Goal: Communication & Community: Answer question/provide support

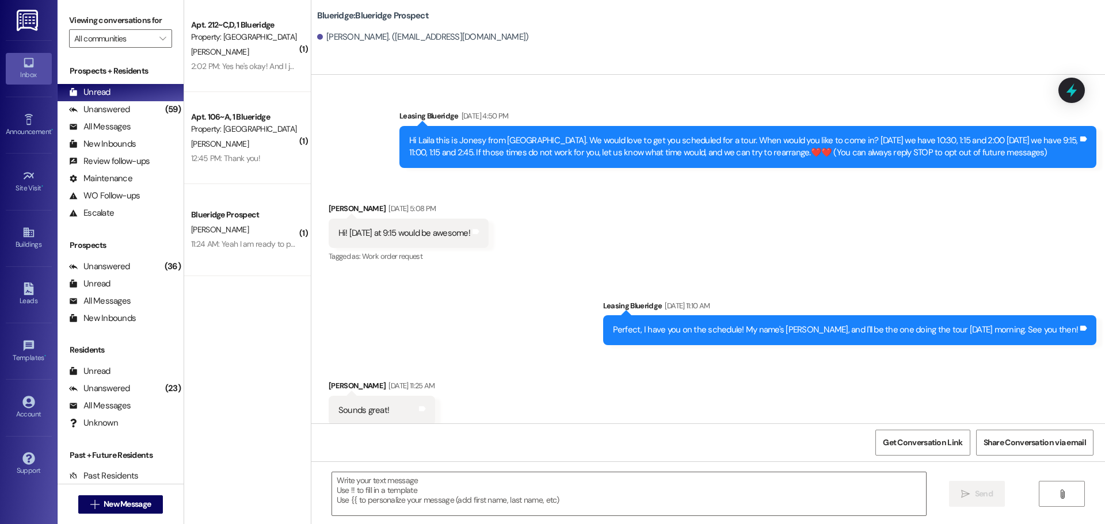
scroll to position [1990, 0]
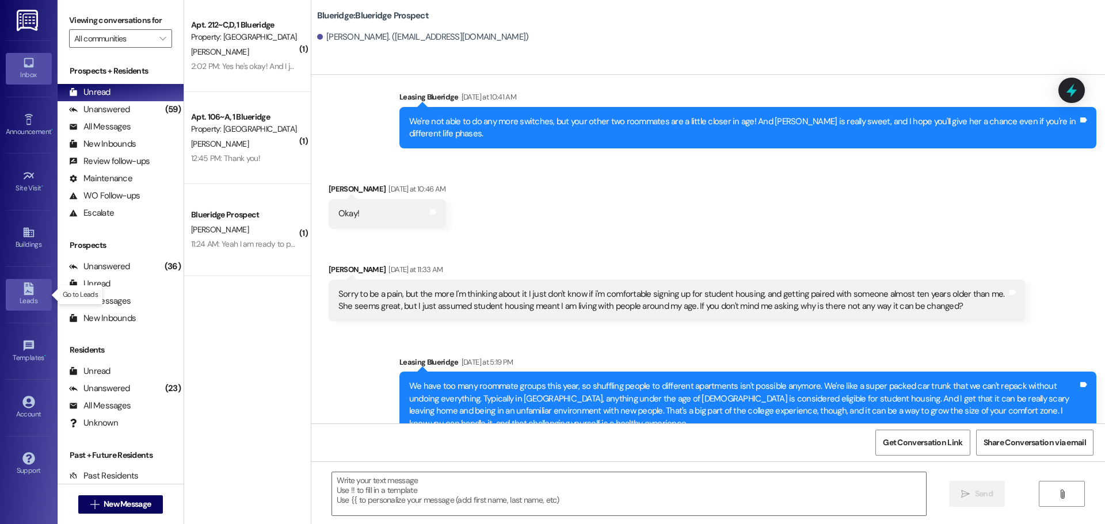
click at [32, 288] on icon at bounding box center [29, 288] width 10 height 13
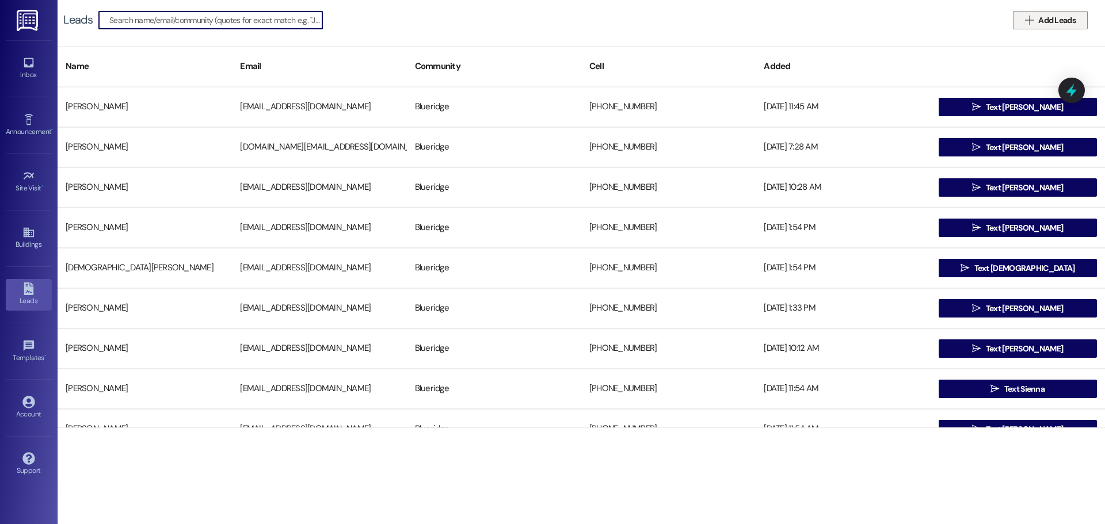
click at [1038, 13] on button " Add Leads" at bounding box center [1049, 20] width 75 height 18
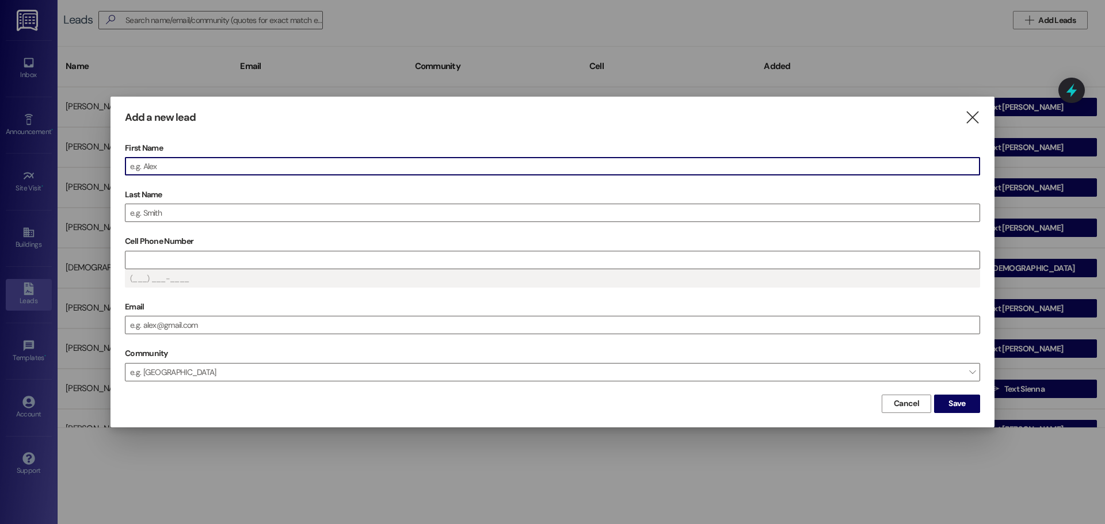
click at [502, 168] on input "First Name" at bounding box center [552, 166] width 854 height 17
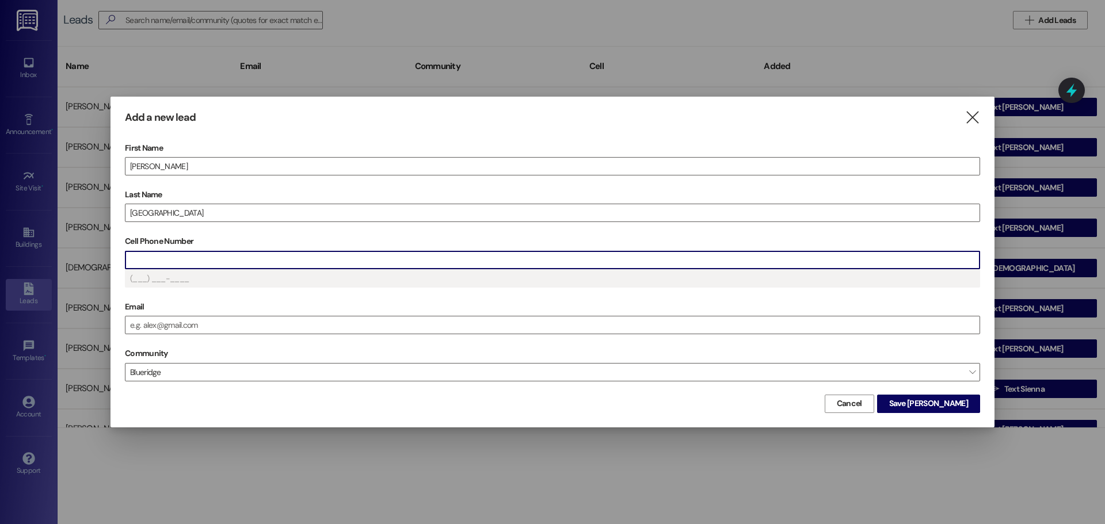
click at [506, 265] on input "Cell Phone Number" at bounding box center [552, 259] width 854 height 17
click at [952, 403] on span "Save [PERSON_NAME]" at bounding box center [928, 404] width 79 height 12
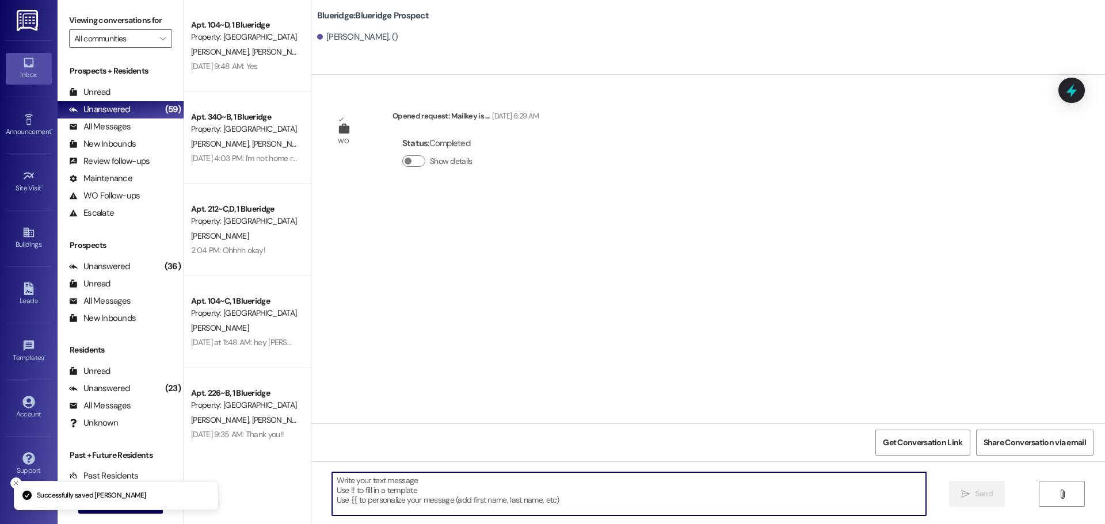
click at [559, 494] on textarea at bounding box center [629, 493] width 594 height 43
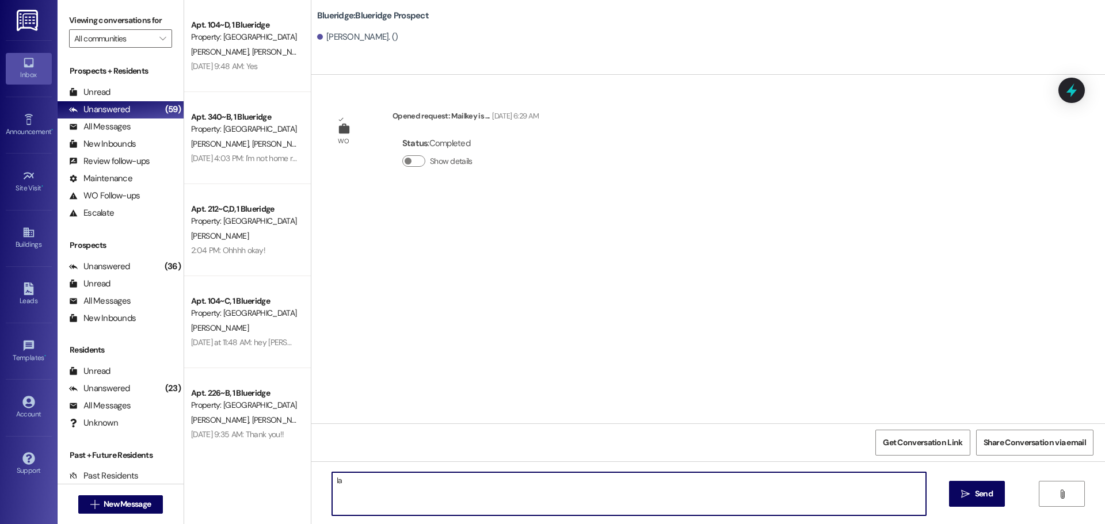
type textarea "I"
type textarea "Blueridge Office texting number"
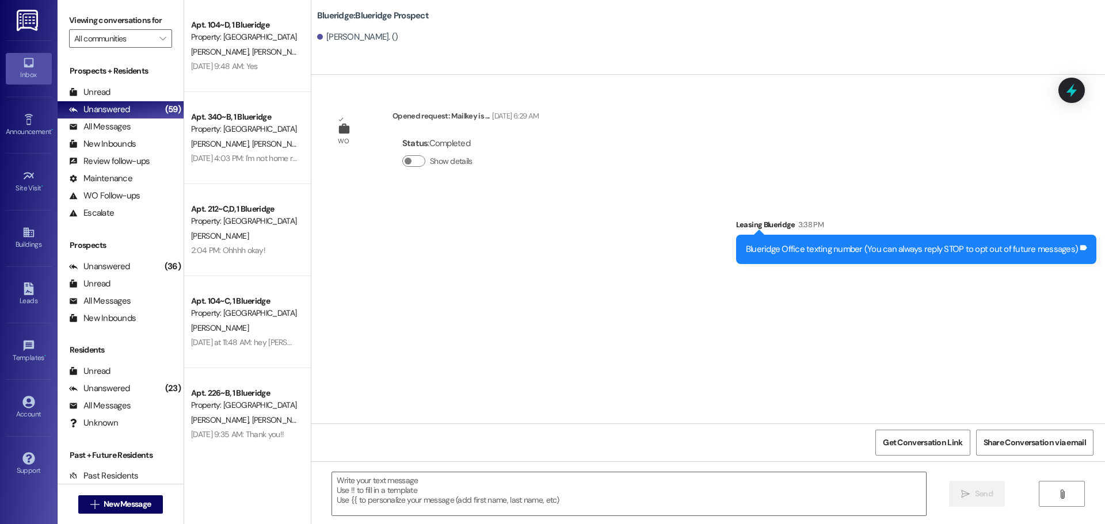
click at [709, 330] on div "WO Opened request: [PERSON_NAME] is ... [DATE] 6:29 AM Status : Completed Show …" at bounding box center [707, 249] width 793 height 349
click at [36, 289] on link "Leads" at bounding box center [29, 294] width 46 height 31
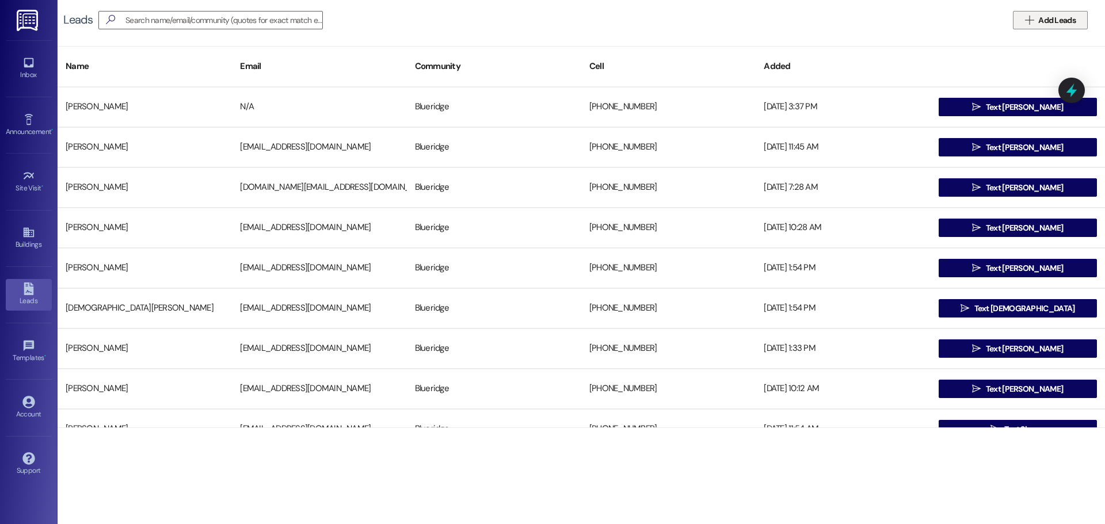
click at [1057, 28] on button " Add Leads" at bounding box center [1049, 20] width 75 height 18
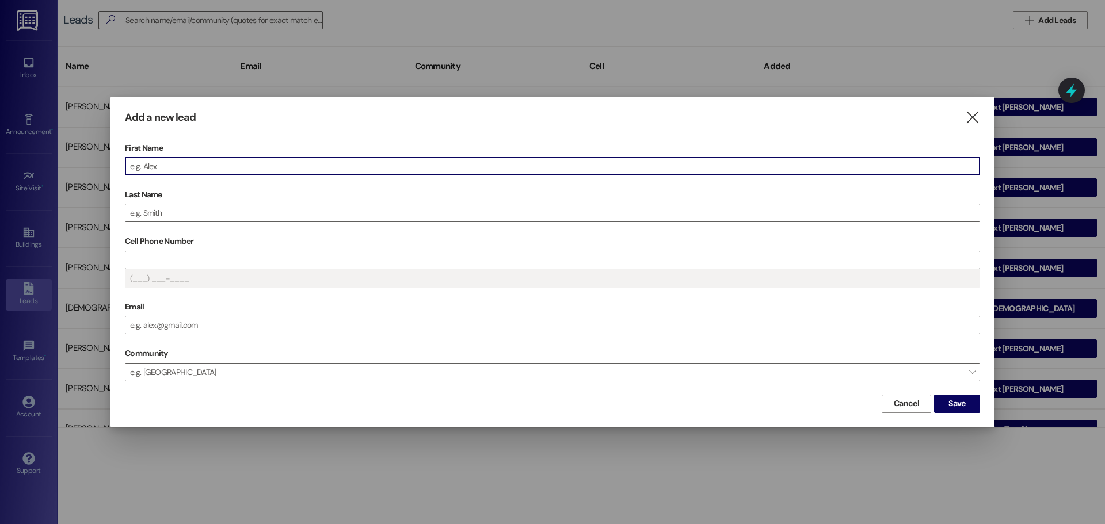
click at [632, 162] on input "First Name" at bounding box center [552, 166] width 854 height 17
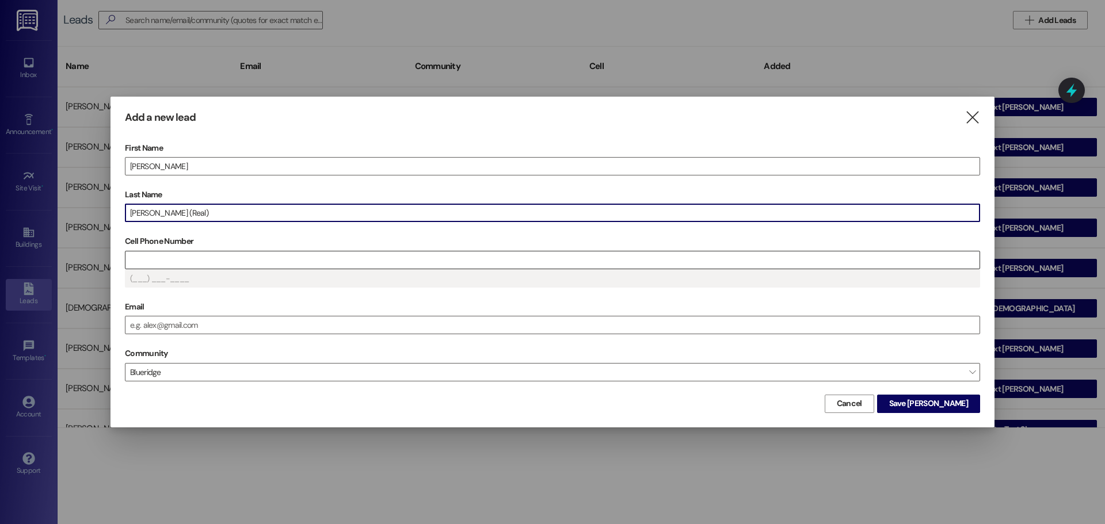
click at [589, 259] on input "Cell Phone Number" at bounding box center [552, 259] width 854 height 17
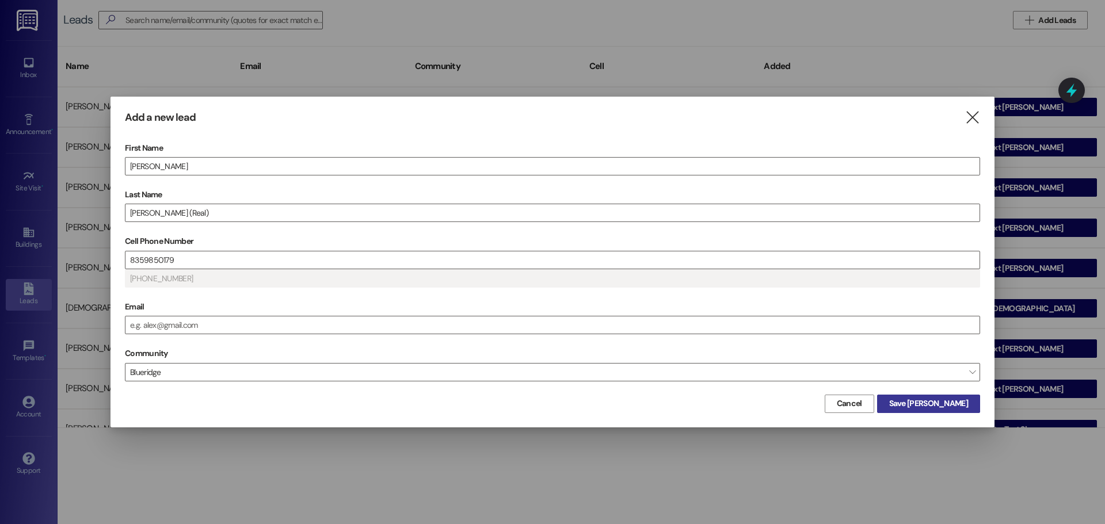
click at [941, 403] on span "Save [PERSON_NAME]" at bounding box center [928, 404] width 79 height 12
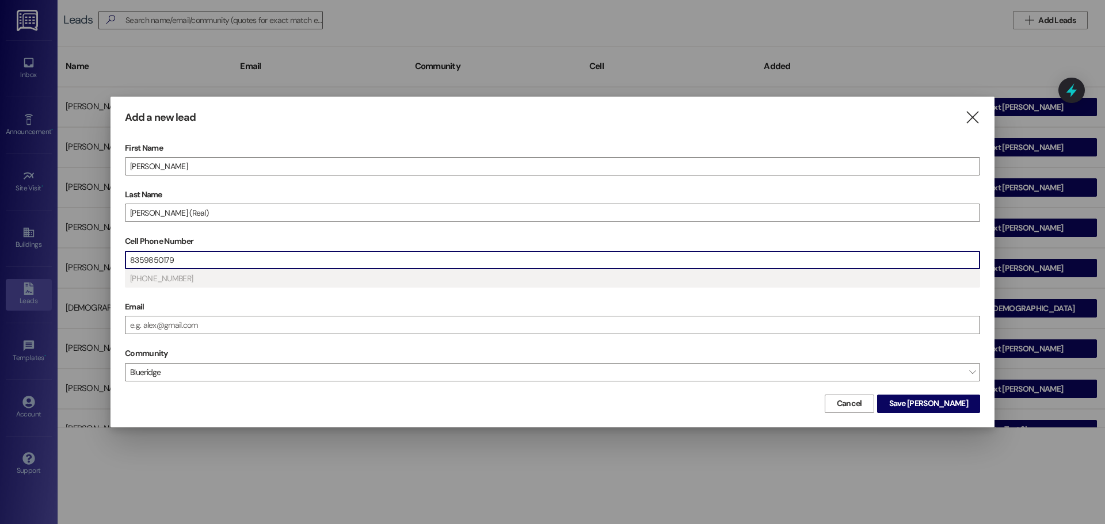
drag, startPoint x: 144, startPoint y: 261, endPoint x: 159, endPoint y: 264, distance: 15.2
click at [159, 264] on input "8359850179" at bounding box center [552, 259] width 854 height 17
click at [950, 400] on span "Save [PERSON_NAME]" at bounding box center [928, 404] width 79 height 12
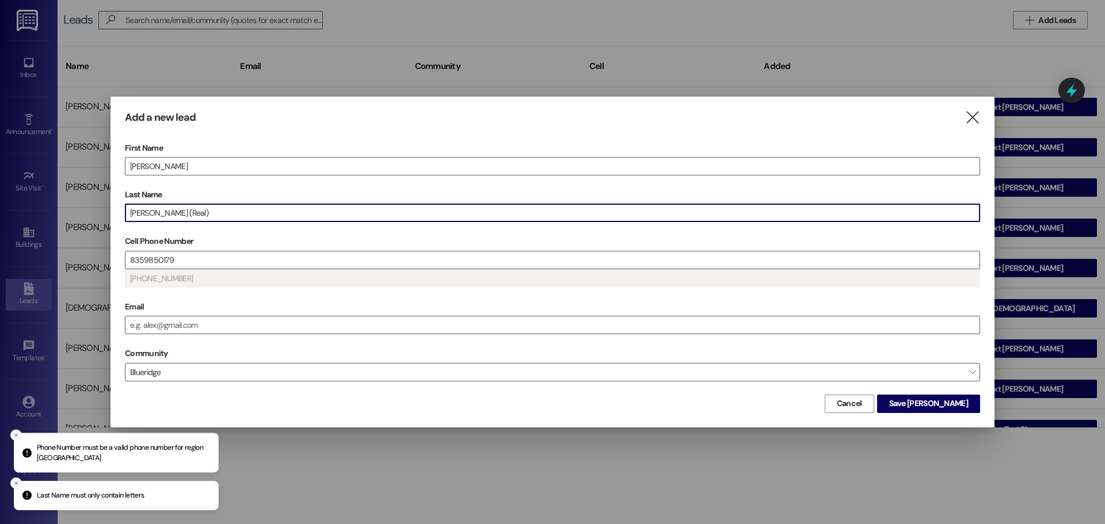
click at [202, 213] on input "[PERSON_NAME] (Real)" at bounding box center [552, 212] width 854 height 17
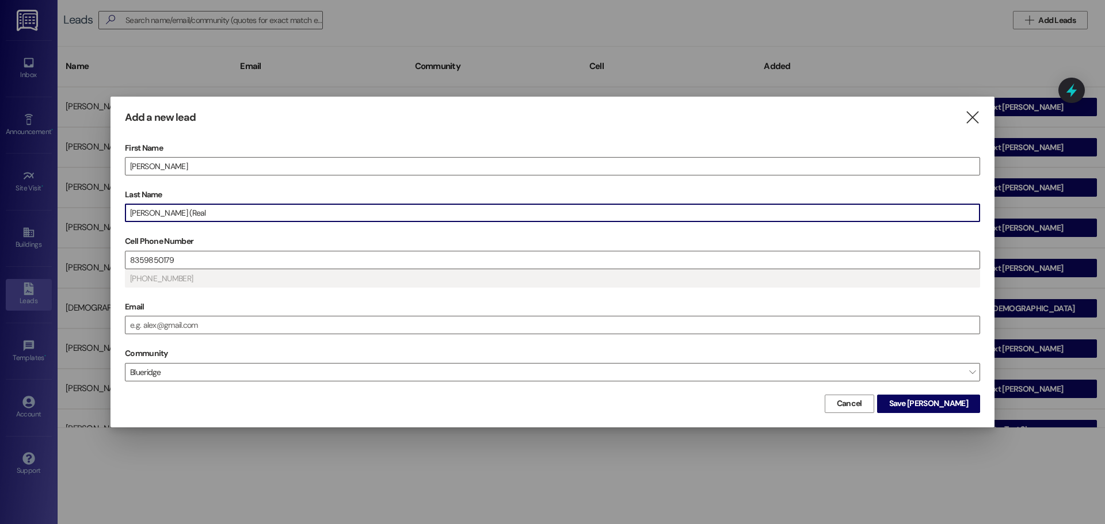
click at [151, 213] on input "[PERSON_NAME] (Real" at bounding box center [552, 212] width 854 height 17
click at [942, 402] on span "Save [PERSON_NAME]" at bounding box center [928, 404] width 79 height 12
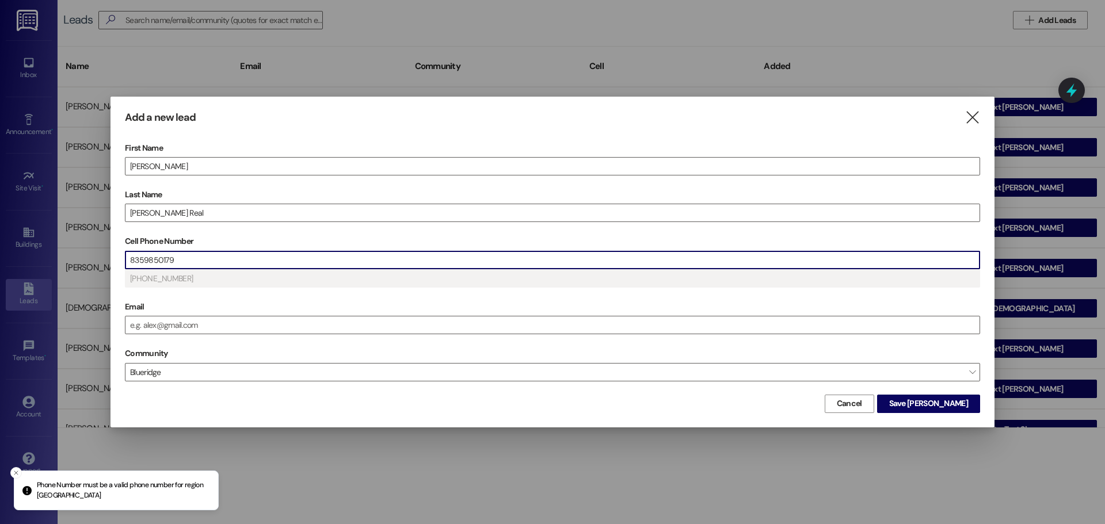
drag, startPoint x: 181, startPoint y: 261, endPoint x: 128, endPoint y: 262, distance: 52.4
click at [128, 262] on input "8359850179" at bounding box center [552, 259] width 854 height 17
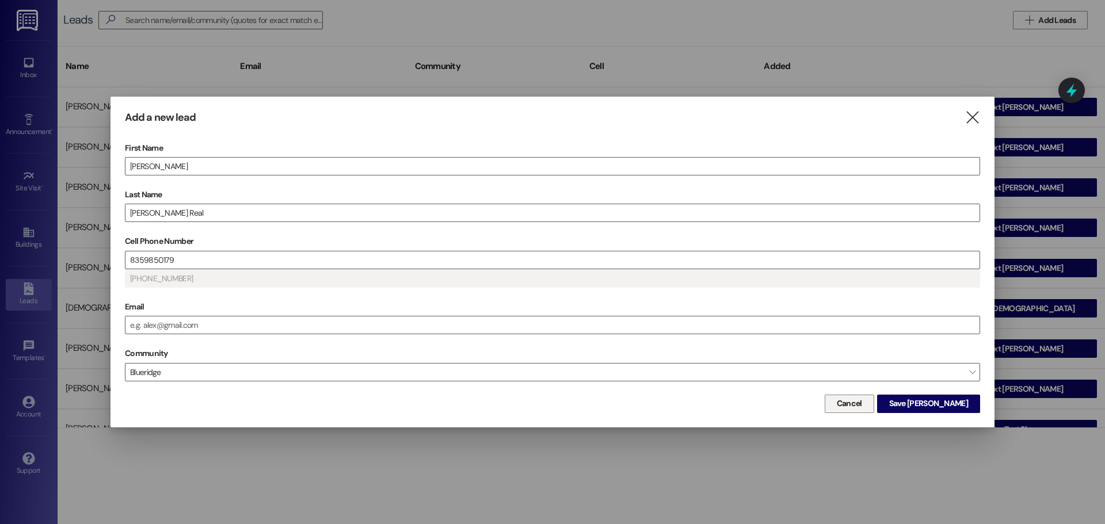
click at [874, 405] on button "Cancel" at bounding box center [848, 404] width 49 height 18
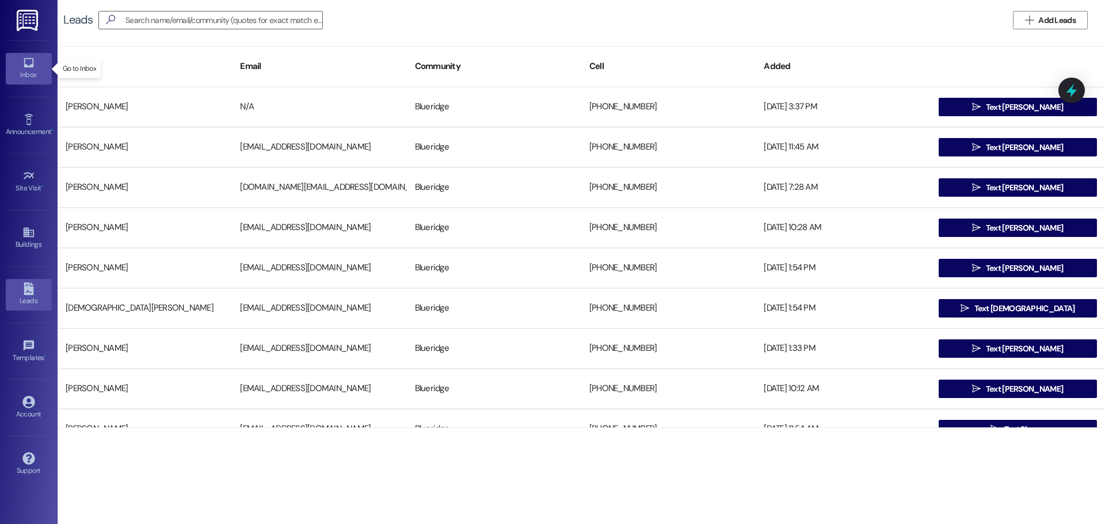
click at [28, 74] on div "Inbox" at bounding box center [29, 75] width 58 height 12
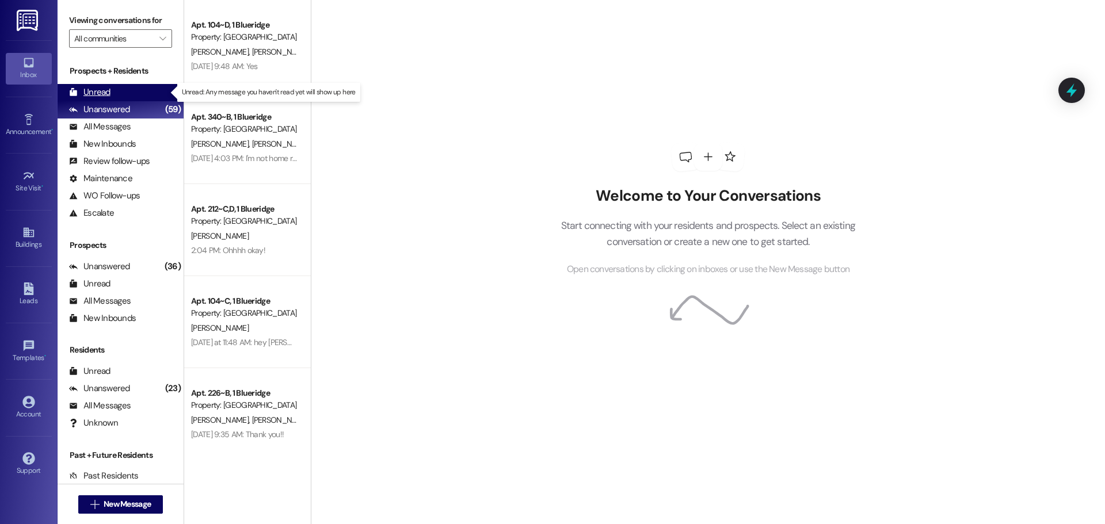
click at [105, 87] on div "Unread" at bounding box center [89, 92] width 41 height 12
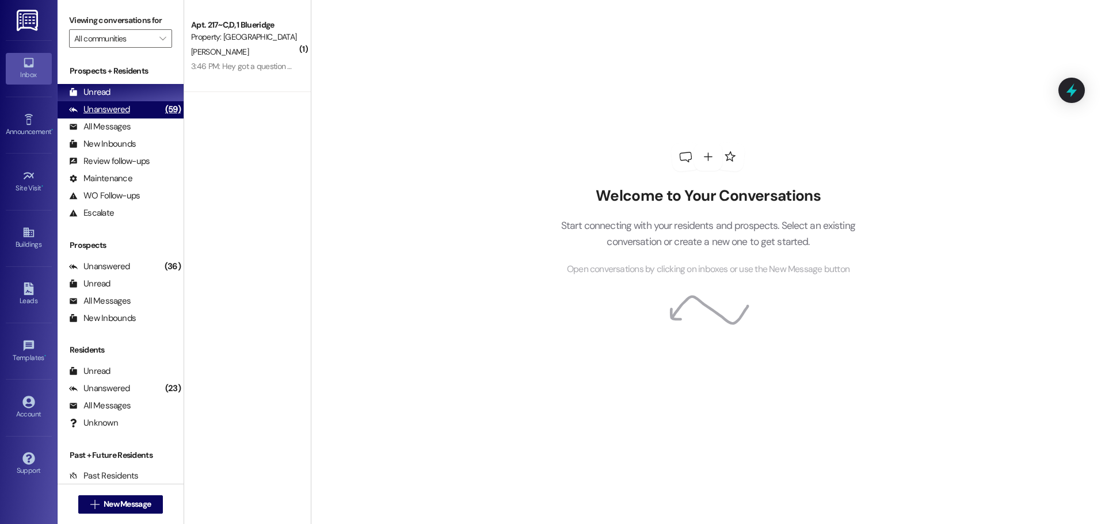
click at [136, 107] on div "Unanswered (59)" at bounding box center [121, 109] width 126 height 17
click at [138, 95] on div "Unread (0)" at bounding box center [121, 92] width 126 height 17
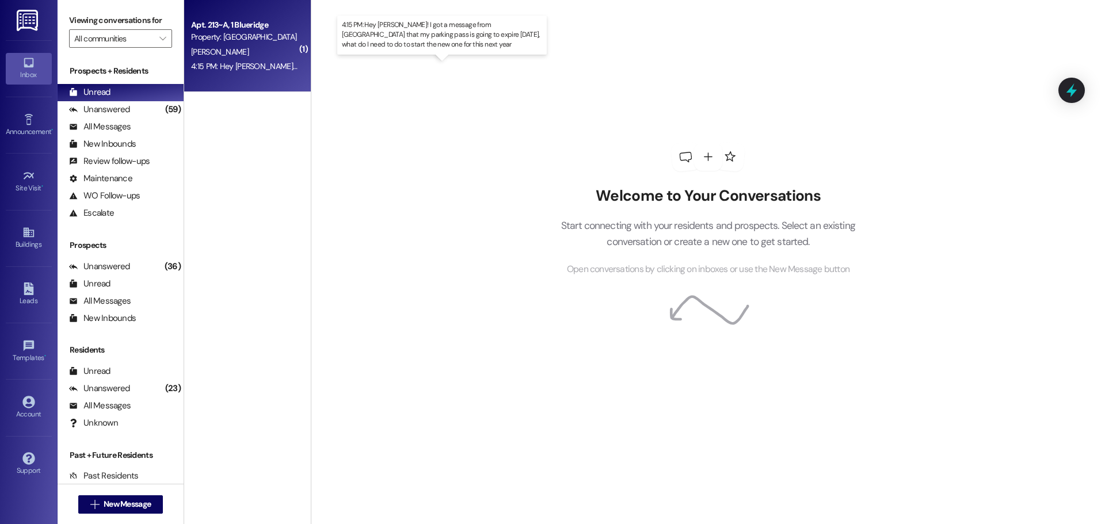
click at [259, 64] on div "4:15 PM: Hey [PERSON_NAME]! I got a message from [GEOGRAPHIC_DATA] that my park…" at bounding box center [493, 66] width 604 height 10
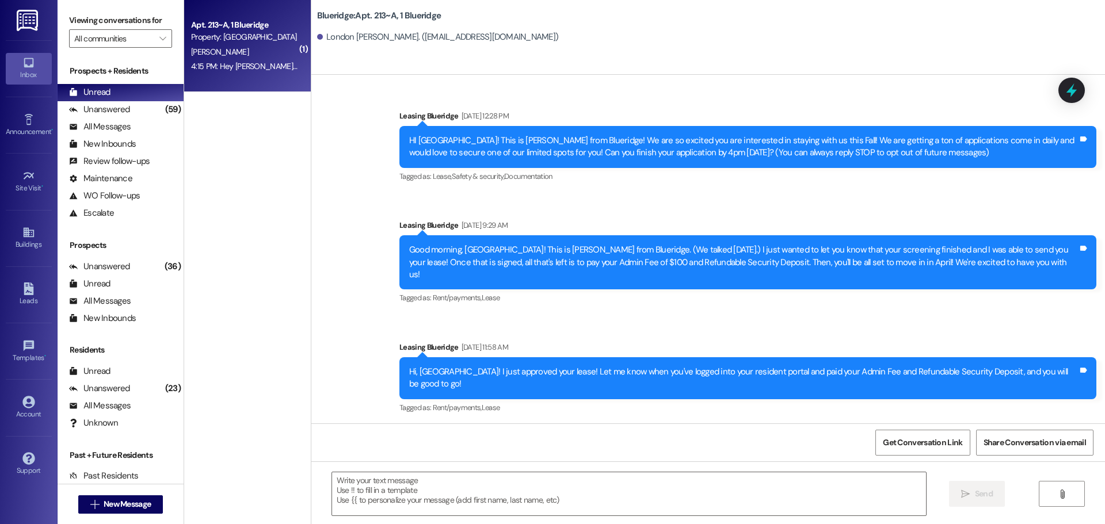
scroll to position [26138, 0]
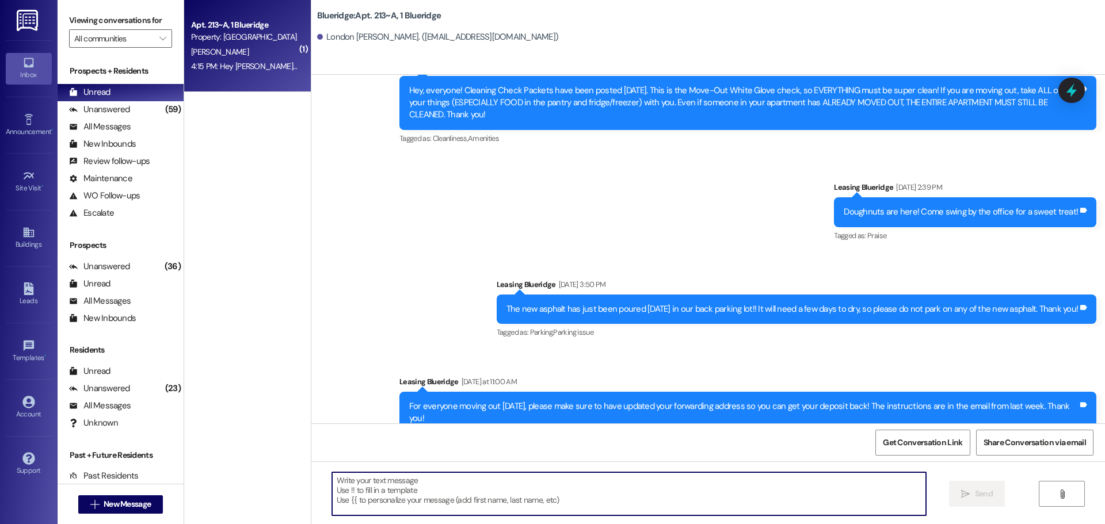
click at [623, 496] on textarea at bounding box center [629, 493] width 594 height 43
click at [603, 500] on textarea at bounding box center [629, 493] width 594 height 43
paste textarea "[URL][DOMAIN_NAME]"
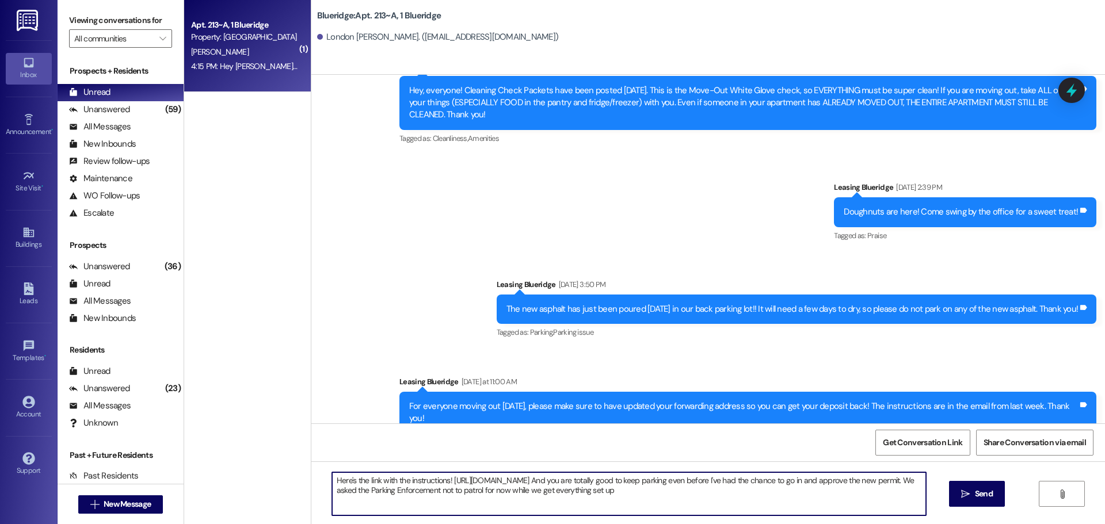
type textarea "Here's the link with the instructions! [URL][DOMAIN_NAME] And you are totally g…"
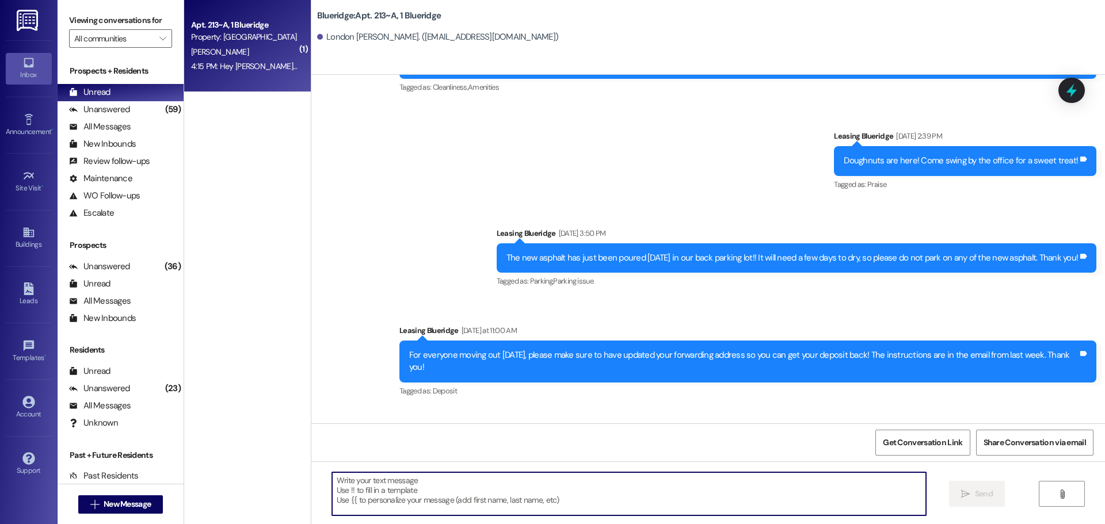
scroll to position [26230, 0]
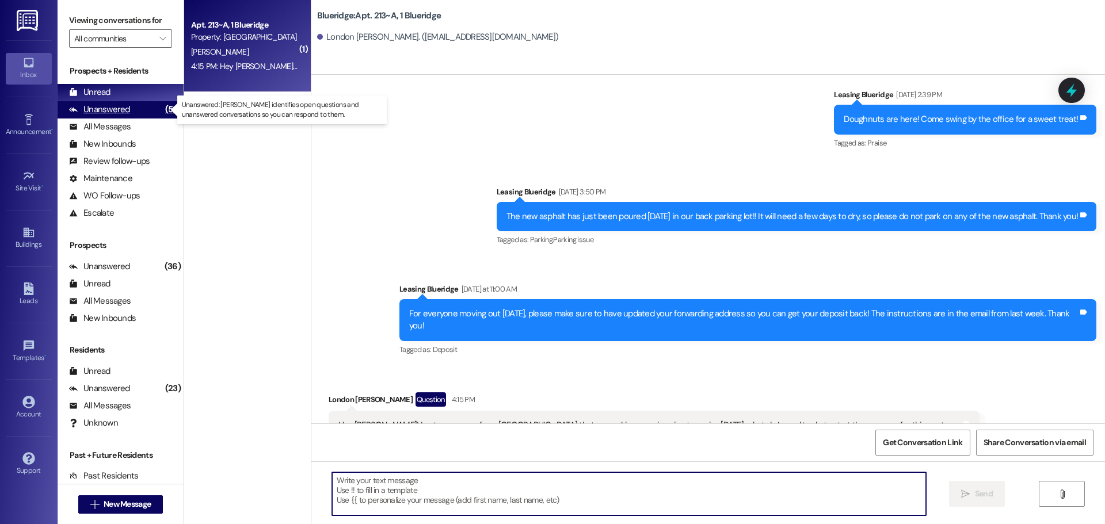
click at [126, 105] on div "Unanswered" at bounding box center [99, 110] width 61 height 12
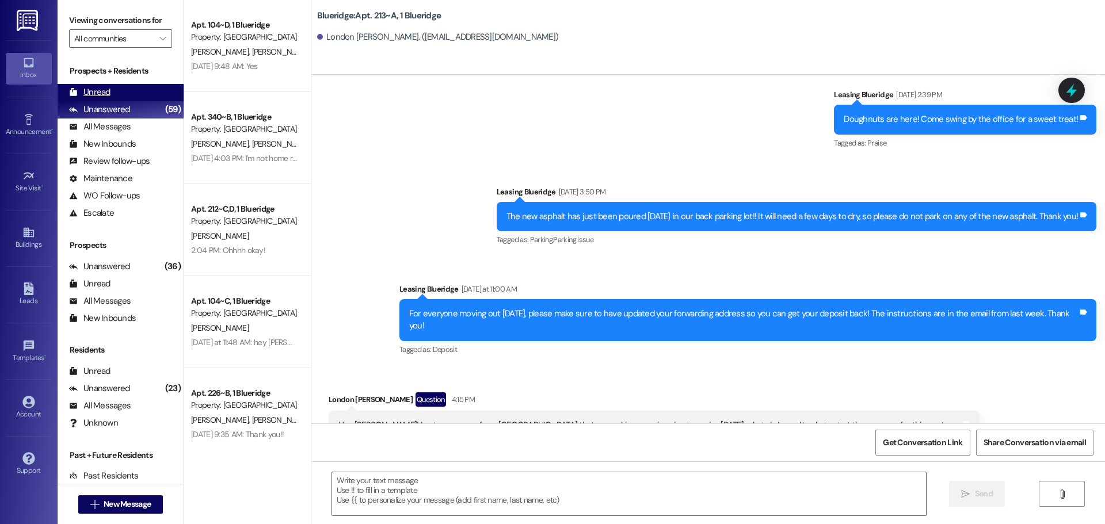
click at [121, 100] on div "Unread (0)" at bounding box center [121, 92] width 126 height 17
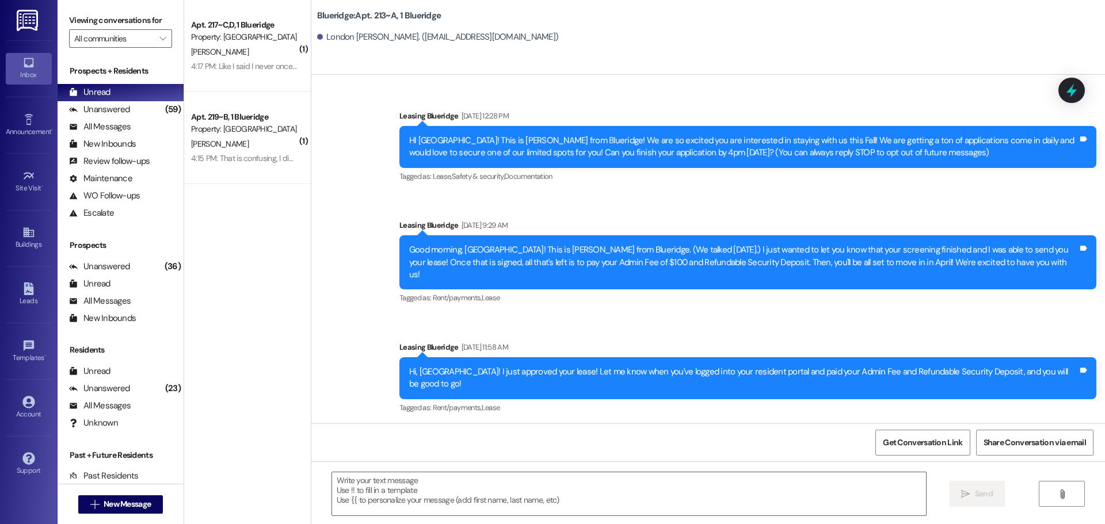
scroll to position [26137, 0]
